Goal: Entertainment & Leisure: Browse casually

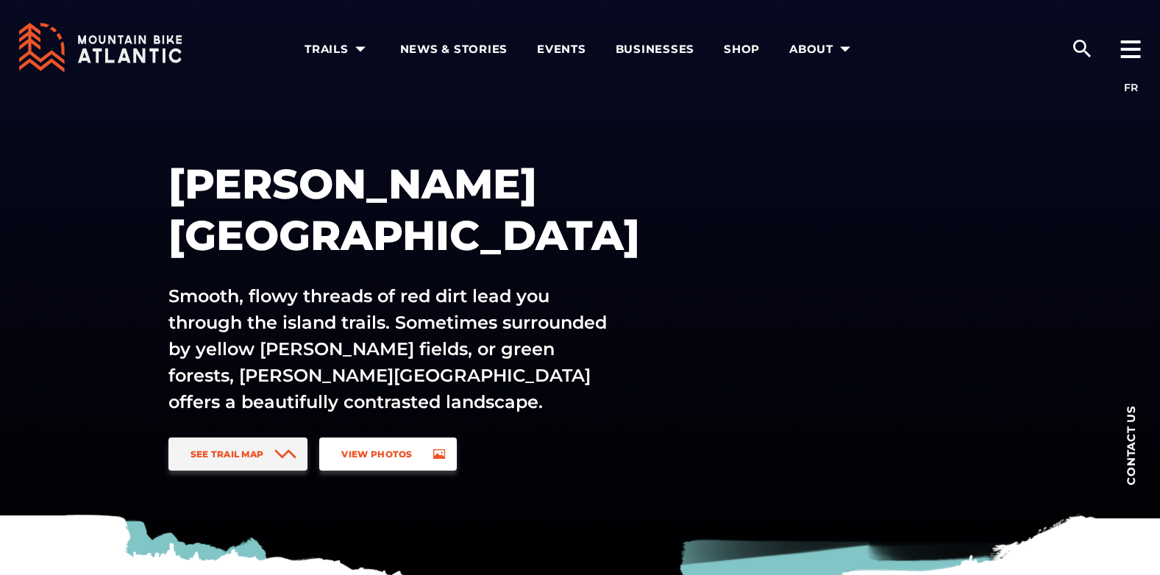
click at [433, 457] on icon at bounding box center [439, 455] width 13 height 10
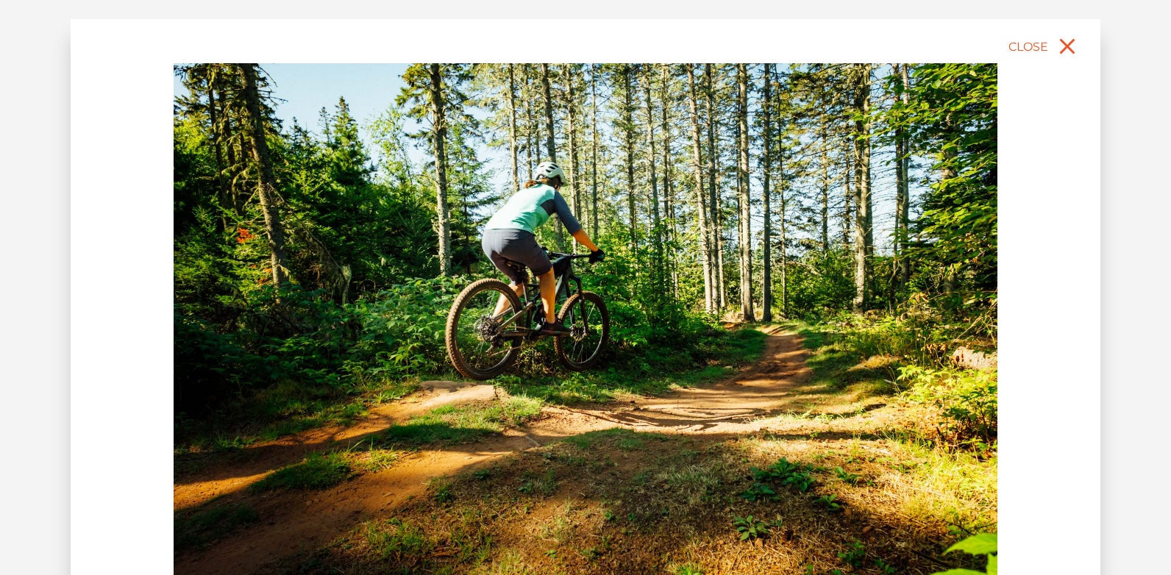
click at [975, 299] on img at bounding box center [586, 321] width 824 height 516
click at [1029, 309] on div "slide 2 of 8 Pumping red dirt, PE [PERSON_NAME][GEOGRAPHIC_DATA] at [GEOGRAPHIC…" at bounding box center [586, 362] width 1030 height 687
click at [939, 321] on img at bounding box center [586, 321] width 824 height 516
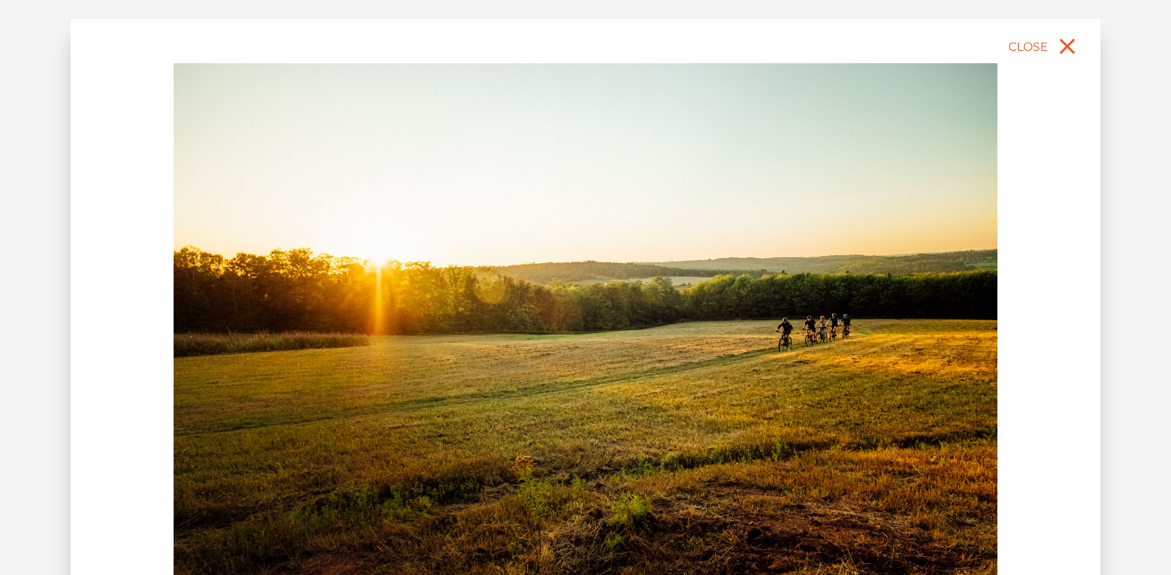
click at [941, 319] on img at bounding box center [586, 321] width 824 height 516
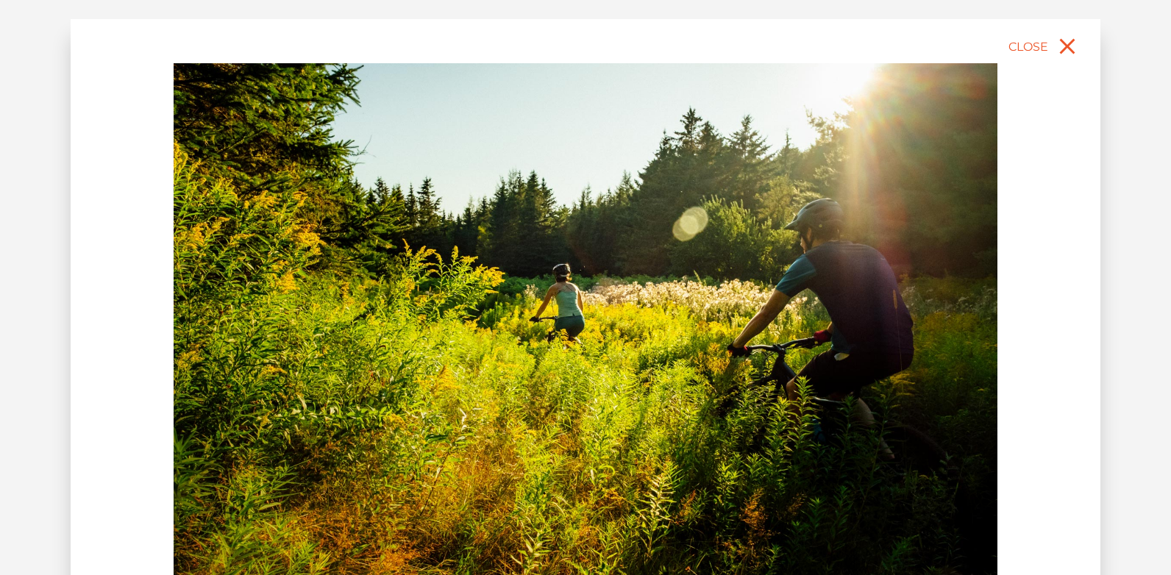
click at [970, 305] on img at bounding box center [586, 321] width 824 height 516
click at [980, 301] on img at bounding box center [586, 321] width 824 height 516
click at [960, 328] on img at bounding box center [586, 321] width 824 height 516
drag, startPoint x: 960, startPoint y: 328, endPoint x: 383, endPoint y: 327, distance: 576.8
click at [958, 329] on img at bounding box center [586, 321] width 824 height 516
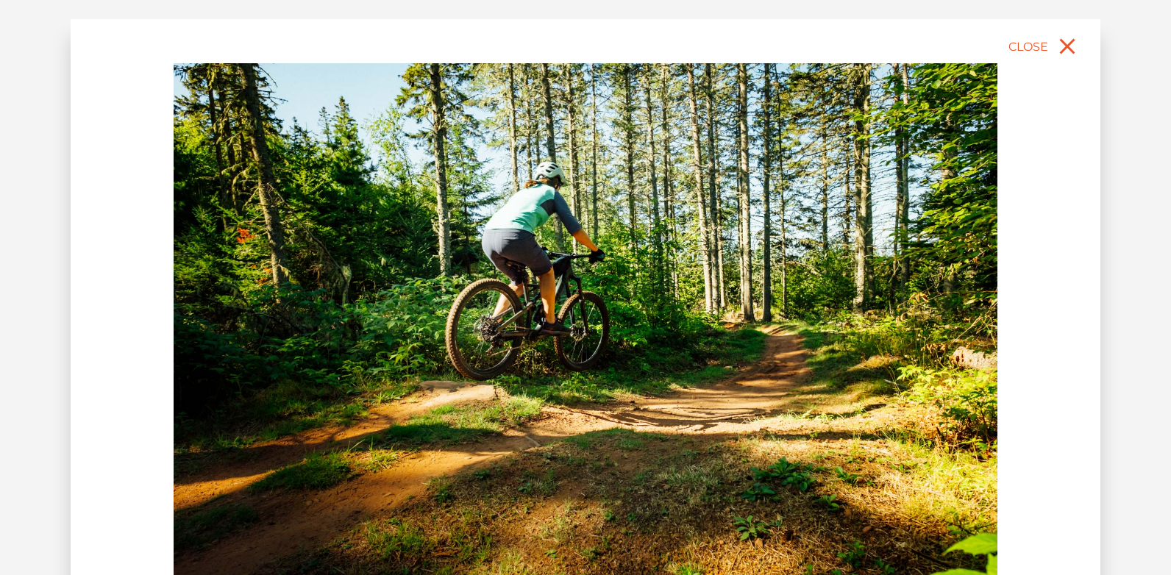
drag, startPoint x: 653, startPoint y: 341, endPoint x: 104, endPoint y: 337, distance: 549.6
click at [104, 337] on div "slide 10 of 8 Pumping red dirt, PE [PERSON_NAME][GEOGRAPHIC_DATA] at [GEOGRAPHI…" at bounding box center [586, 362] width 1030 height 687
drag, startPoint x: 609, startPoint y: 315, endPoint x: 93, endPoint y: 324, distance: 516.5
click at [93, 324] on div "slide 2 of 8 Pumping red dirt, PE [PERSON_NAME][GEOGRAPHIC_DATA] at [GEOGRAPHIC…" at bounding box center [586, 362] width 1030 height 687
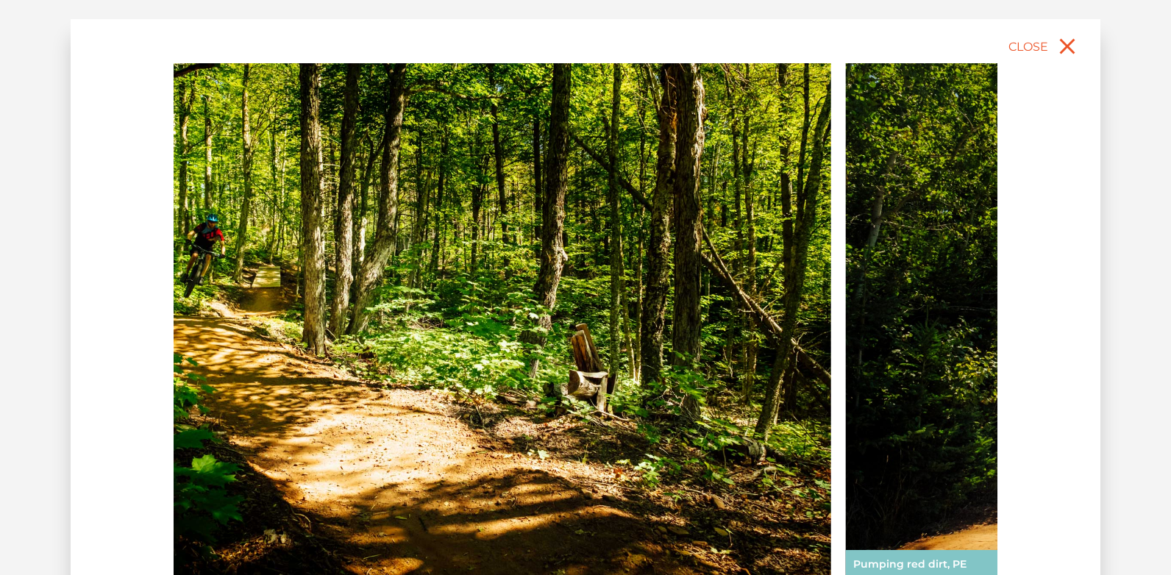
drag, startPoint x: 884, startPoint y: 317, endPoint x: 431, endPoint y: 327, distance: 453.3
click at [431, 327] on img at bounding box center [419, 321] width 824 height 516
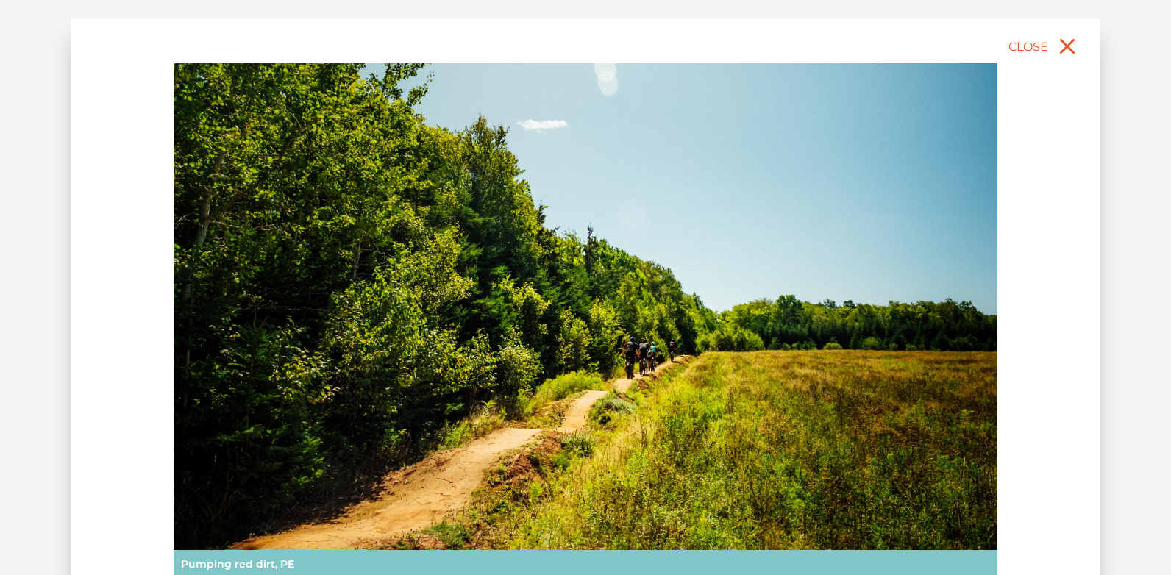
drag, startPoint x: 402, startPoint y: 347, endPoint x: 152, endPoint y: 347, distance: 250.9
click at [152, 347] on div "slide 4 of 8 Pumping red dirt, PE [PERSON_NAME][GEOGRAPHIC_DATA] at [GEOGRAPHIC…" at bounding box center [586, 362] width 1030 height 687
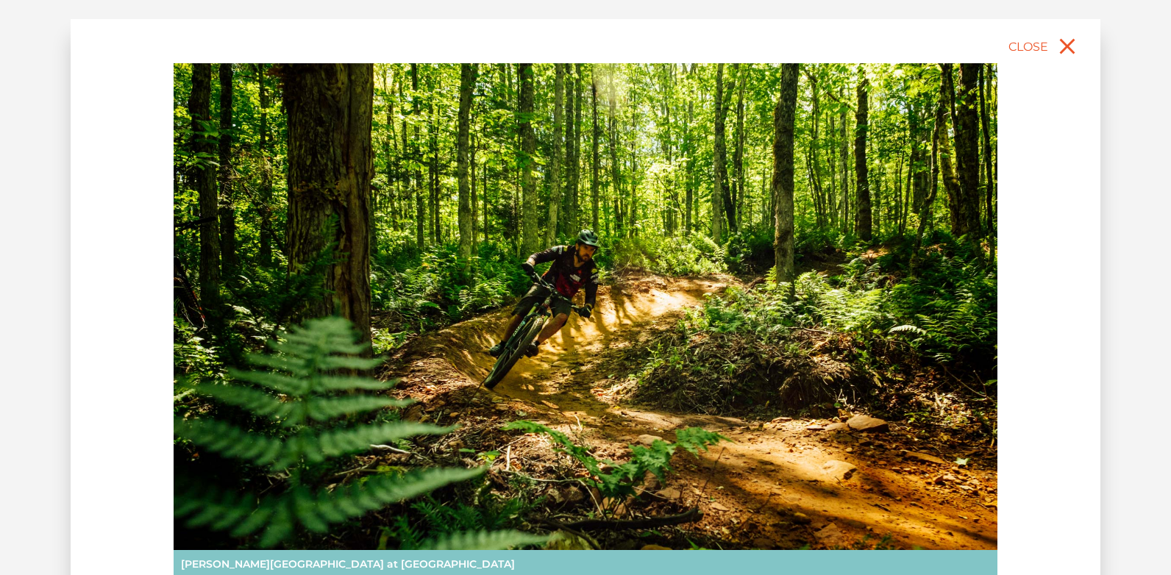
drag, startPoint x: 552, startPoint y: 344, endPoint x: -3, endPoint y: 351, distance: 554.8
click at [0, 351] on html "Search for: EN FR Trails [GEOGRAPHIC_DATA] [GEOGRAPHIC_DATA] [GEOGRAPHIC_DATA] …" at bounding box center [585, 287] width 1171 height 575
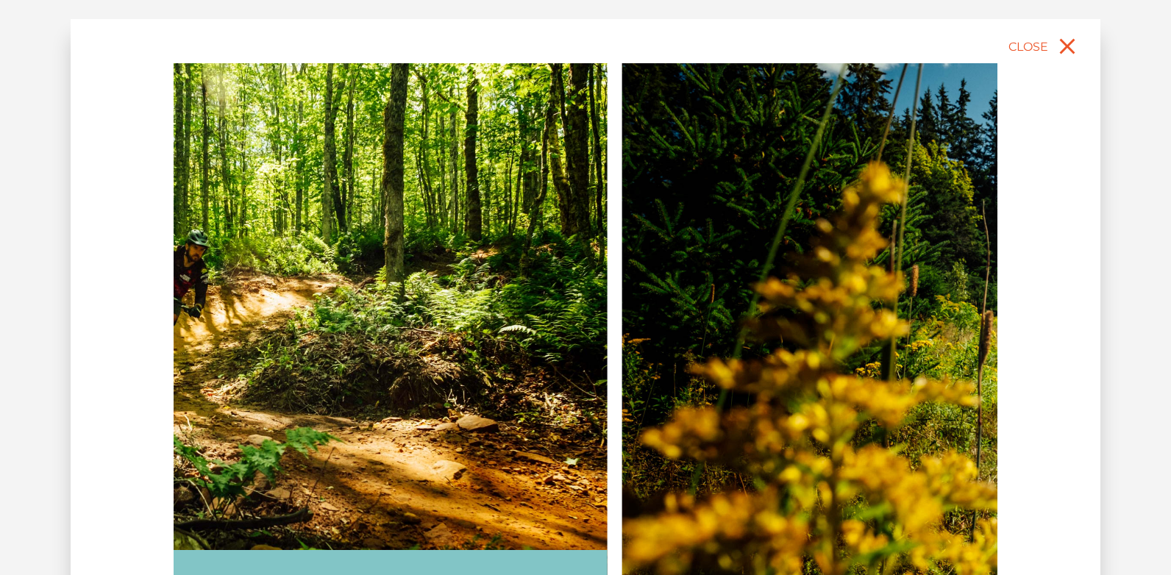
drag, startPoint x: 903, startPoint y: 349, endPoint x: 249, endPoint y: 394, distance: 654.9
click at [249, 398] on img at bounding box center [196, 321] width 824 height 516
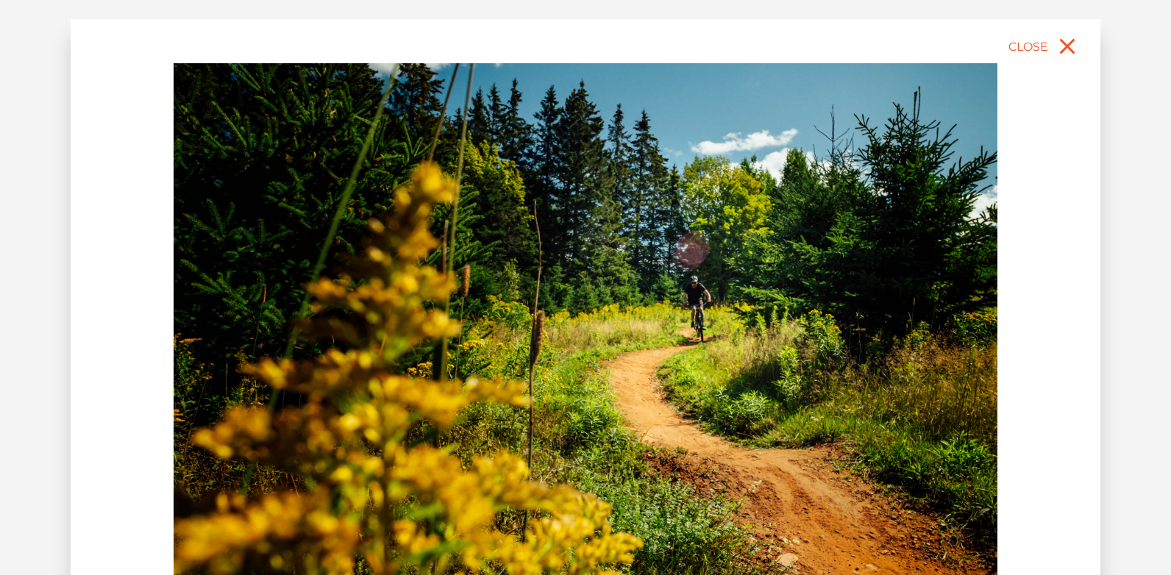
drag, startPoint x: 702, startPoint y: 336, endPoint x: 299, endPoint y: 361, distance: 403.2
click at [299, 361] on img at bounding box center [586, 321] width 824 height 516
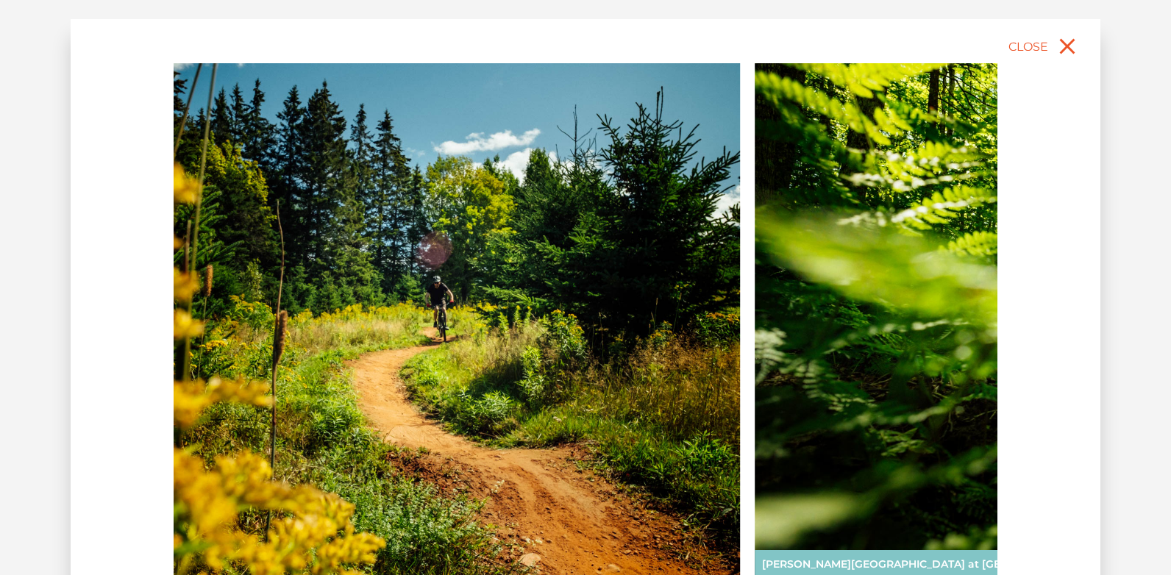
drag, startPoint x: 417, startPoint y: 409, endPoint x: 227, endPoint y: 404, distance: 190.6
click at [227, 405] on img at bounding box center [328, 321] width 824 height 516
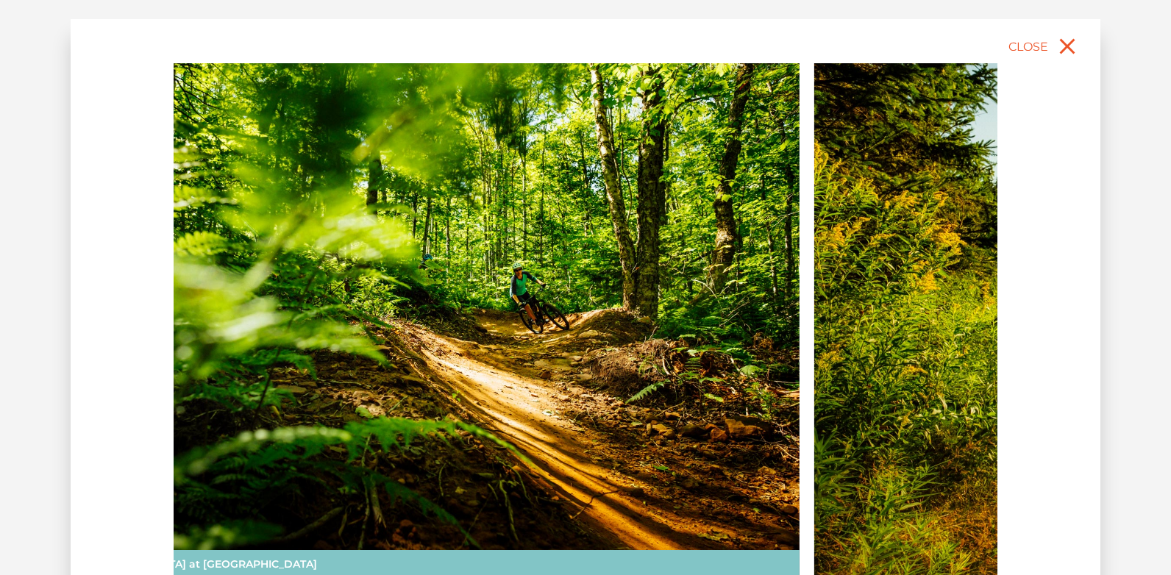
drag, startPoint x: 935, startPoint y: 307, endPoint x: 507, endPoint y: 322, distance: 428.4
click at [517, 319] on img at bounding box center [388, 321] width 824 height 516
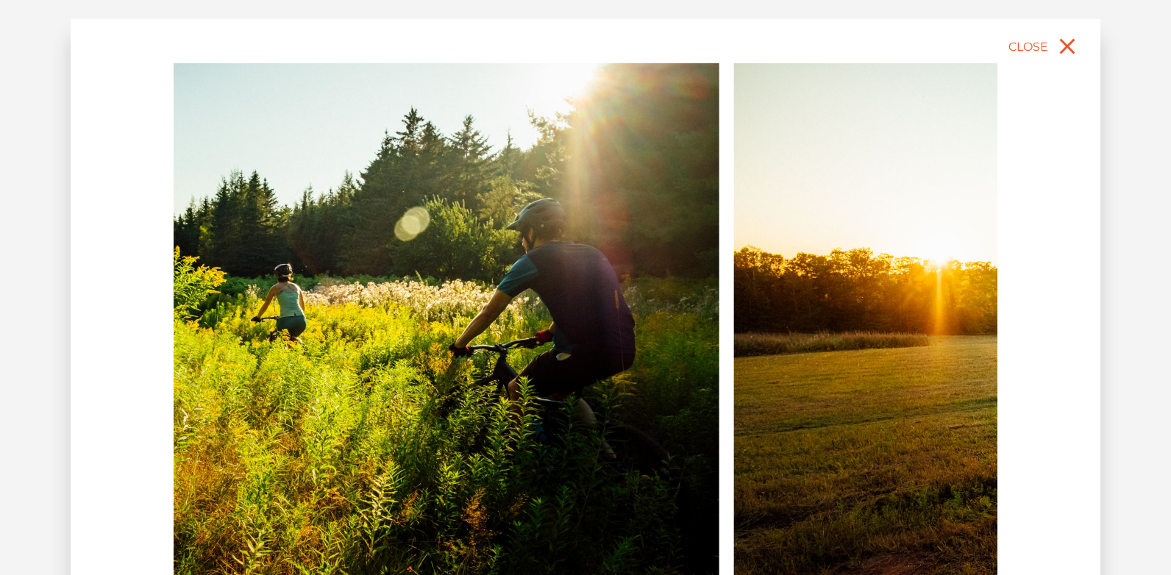
drag, startPoint x: 928, startPoint y: 275, endPoint x: 197, endPoint y: 304, distance: 731.1
click at [206, 307] on img at bounding box center [308, 321] width 824 height 516
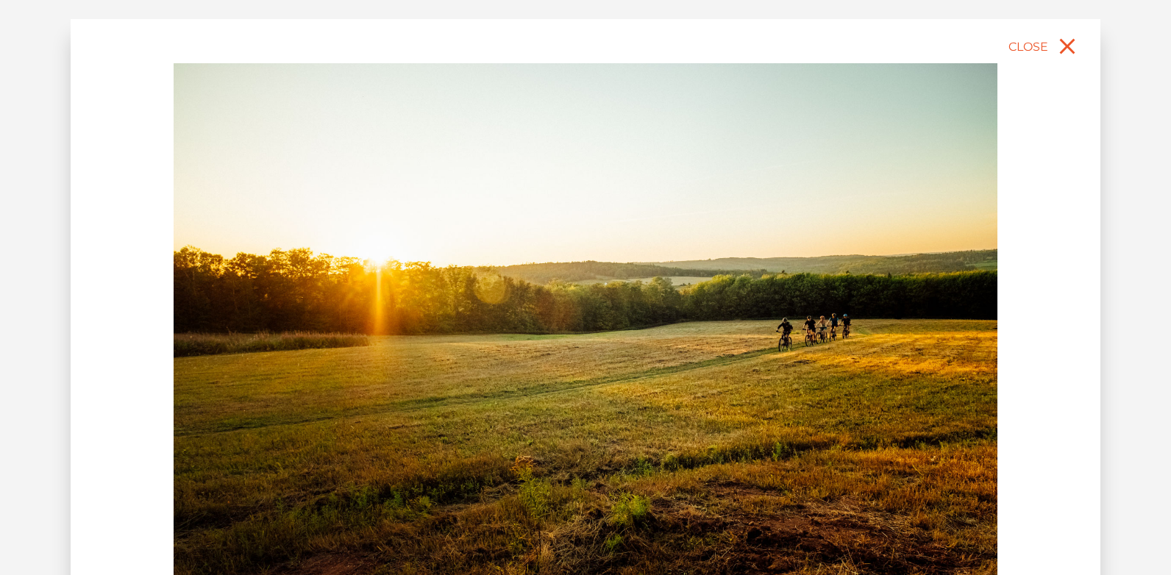
drag, startPoint x: 956, startPoint y: 318, endPoint x: 529, endPoint y: 351, distance: 428.0
click at [529, 351] on img at bounding box center [586, 321] width 824 height 516
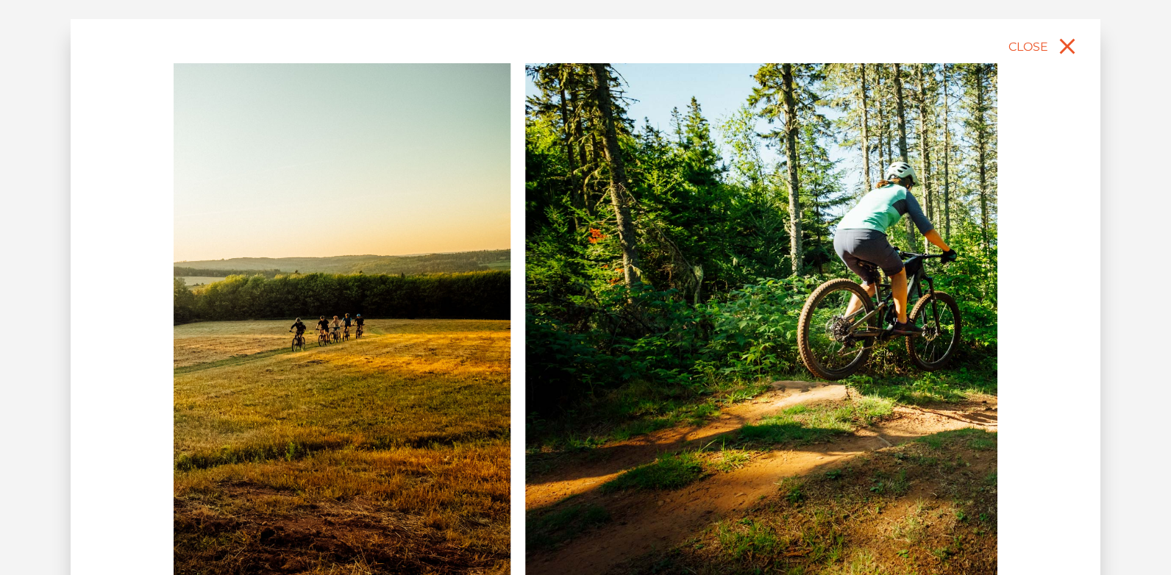
drag, startPoint x: 859, startPoint y: 338, endPoint x: 139, endPoint y: 341, distance: 720.3
click at [128, 348] on div "slide 9 of 8 Pumping red dirt, PE [PERSON_NAME][GEOGRAPHIC_DATA] at [GEOGRAPHIC…" at bounding box center [586, 362] width 1030 height 687
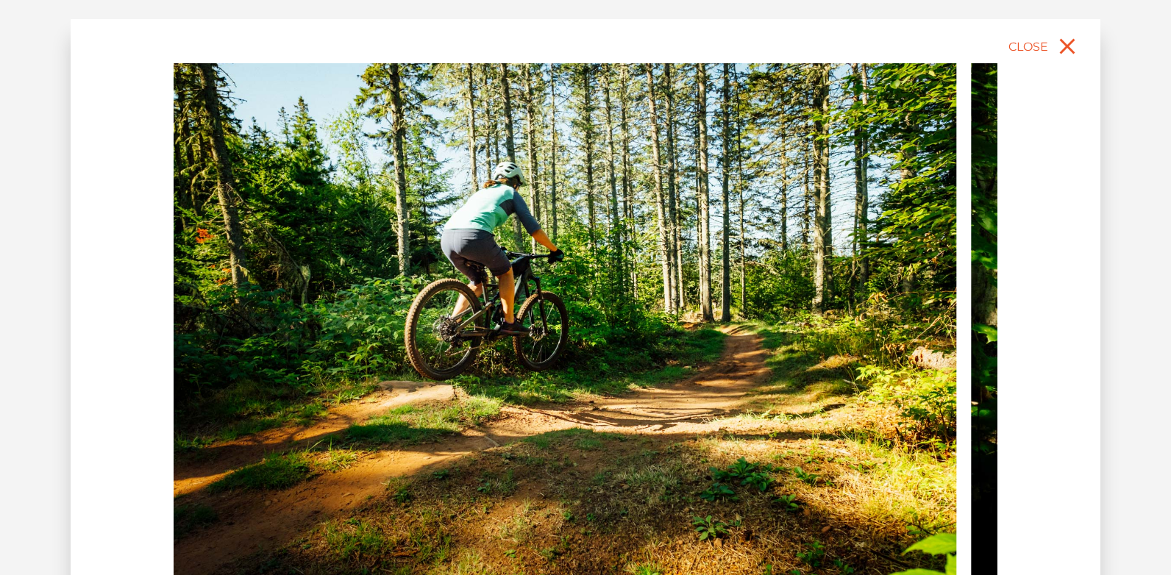
drag, startPoint x: 681, startPoint y: 333, endPoint x: 52, endPoint y: 355, distance: 629.4
click at [0, 369] on html "Search for: EN FR Trails [GEOGRAPHIC_DATA] [GEOGRAPHIC_DATA] [GEOGRAPHIC_DATA] …" at bounding box center [585, 287] width 1171 height 575
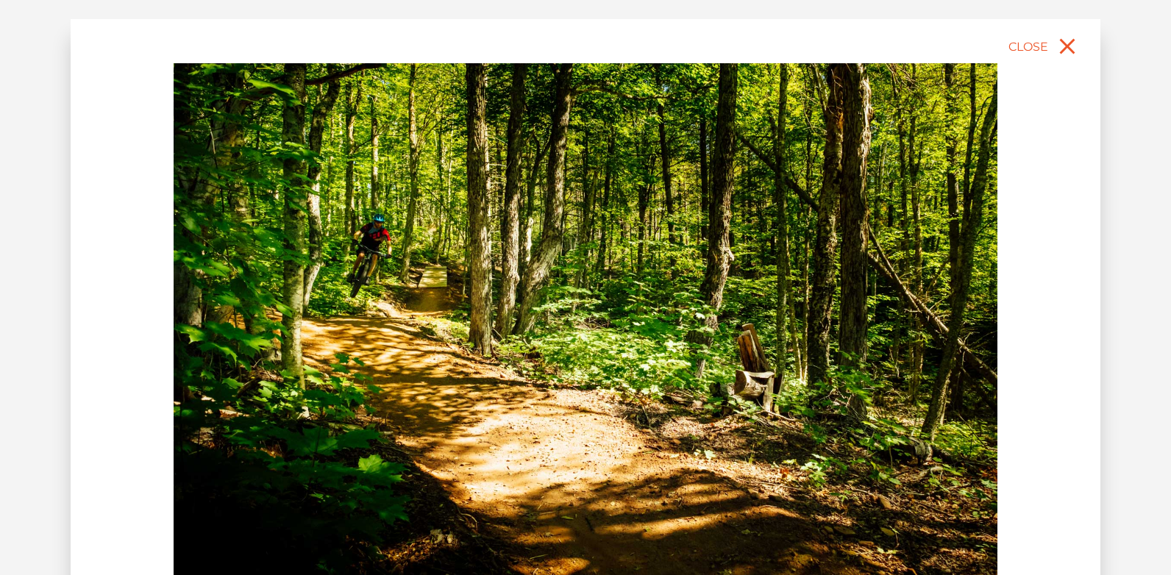
drag, startPoint x: 644, startPoint y: 313, endPoint x: 160, endPoint y: 324, distance: 484.9
click at [176, 327] on img at bounding box center [586, 321] width 824 height 516
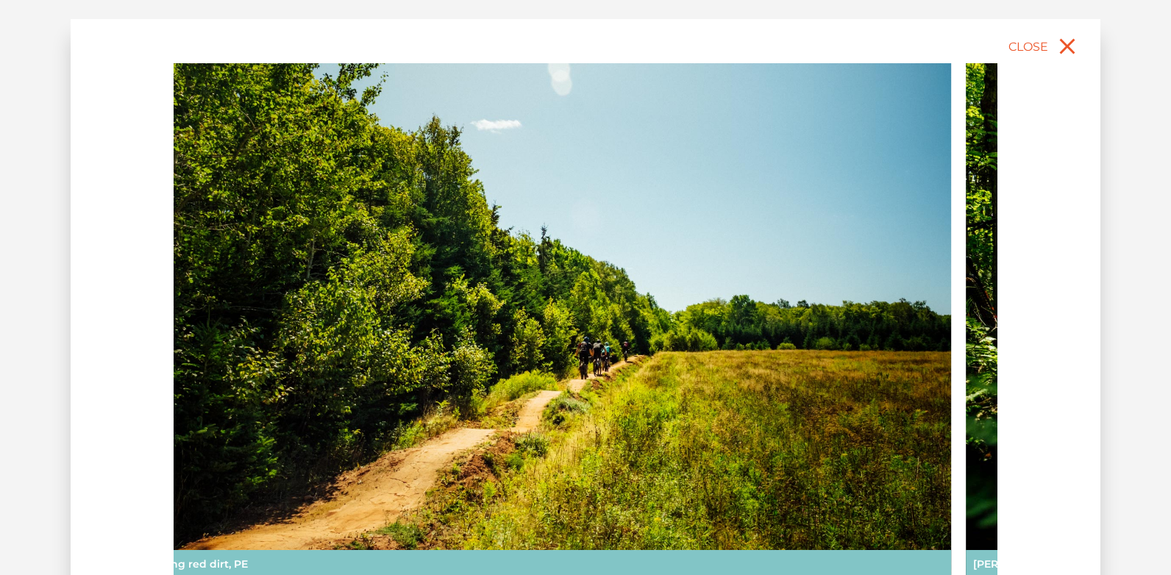
drag, startPoint x: 720, startPoint y: 335, endPoint x: 180, endPoint y: 353, distance: 539.6
click at [190, 353] on img at bounding box center [539, 321] width 824 height 516
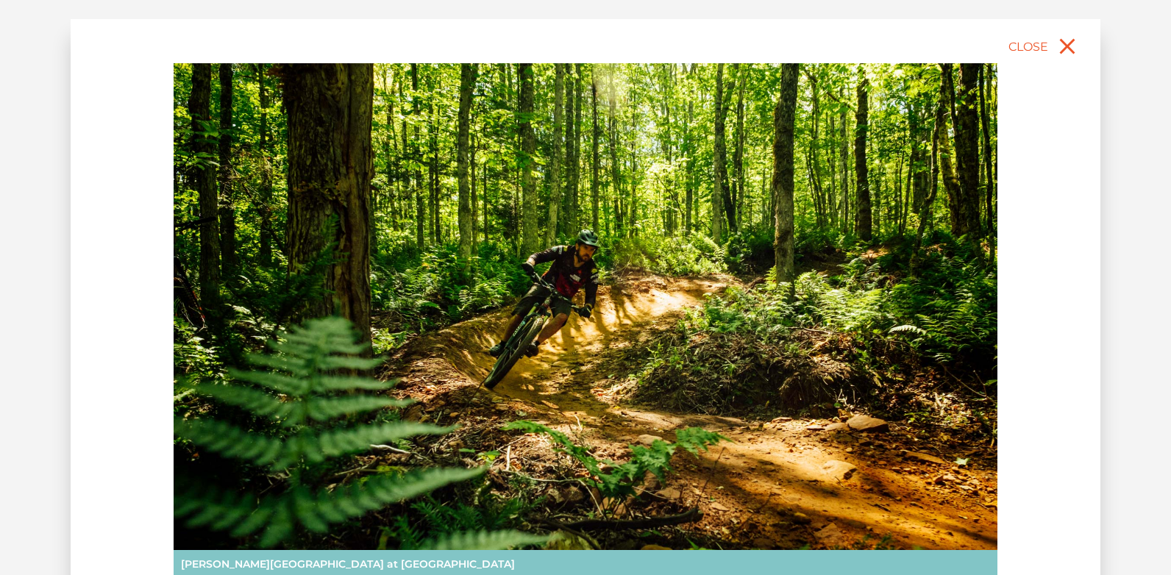
drag, startPoint x: 535, startPoint y: 315, endPoint x: 157, endPoint y: 310, distance: 377.5
click at [157, 310] on div "slide 5 of 8 Pumping red dirt, PE [PERSON_NAME][GEOGRAPHIC_DATA] at [GEOGRAPHIC…" at bounding box center [586, 362] width 1030 height 687
drag, startPoint x: 360, startPoint y: 311, endPoint x: 122, endPoint y: 308, distance: 237.7
click at [122, 308] on div "slide 5 of 8 Pumping red dirt, PE [PERSON_NAME][GEOGRAPHIC_DATA] at [GEOGRAPHIC…" at bounding box center [586, 362] width 1030 height 687
click at [1069, 48] on icon "close" at bounding box center [1067, 46] width 15 height 15
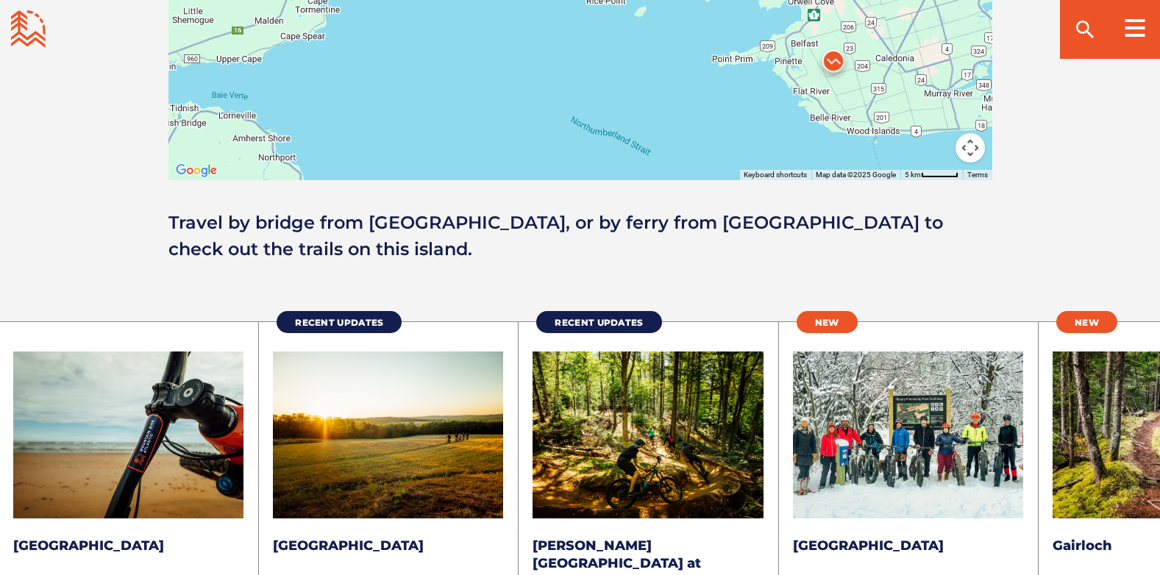
scroll to position [1913, 0]
